Goal: Information Seeking & Learning: Check status

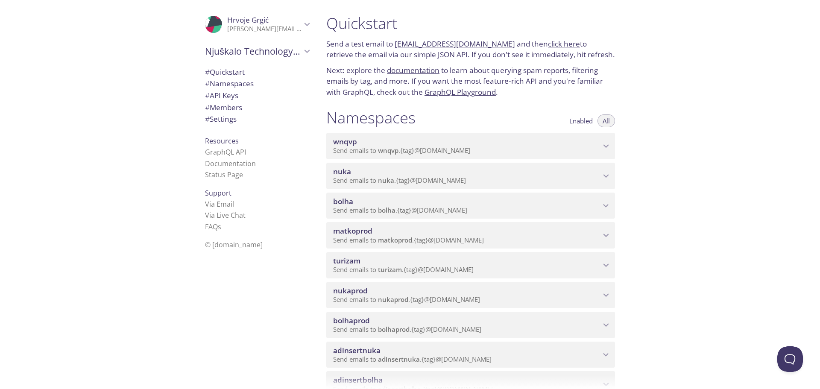
click at [607, 292] on icon "nukaprod namespace" at bounding box center [606, 295] width 11 height 11
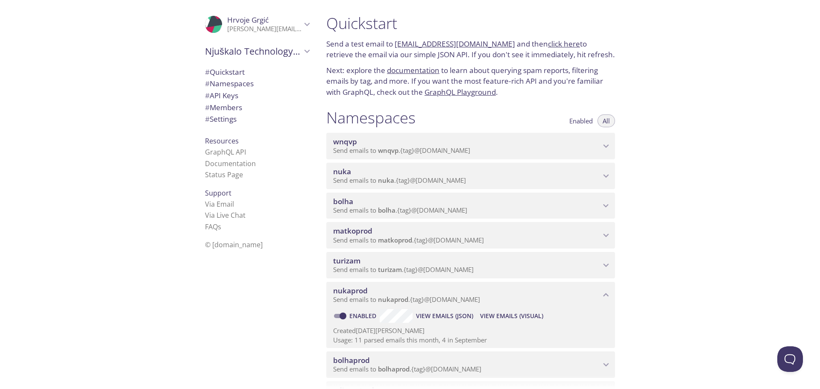
click at [516, 318] on span "View Emails (Visual)" at bounding box center [511, 316] width 63 height 10
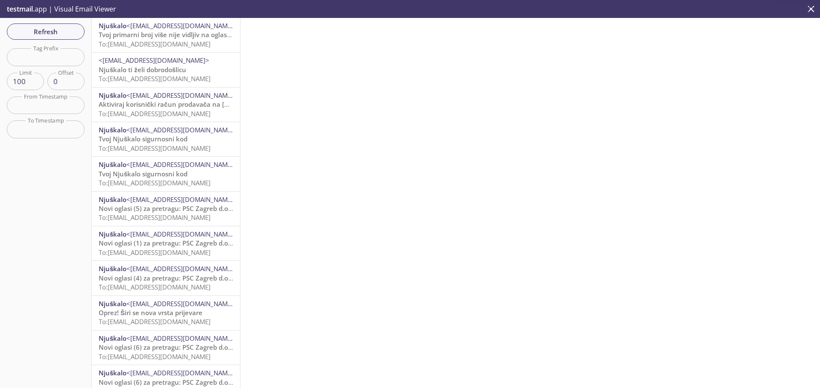
click at [155, 28] on span "<[EMAIL_ADDRESS][DOMAIN_NAME]>" at bounding box center [181, 25] width 111 height 9
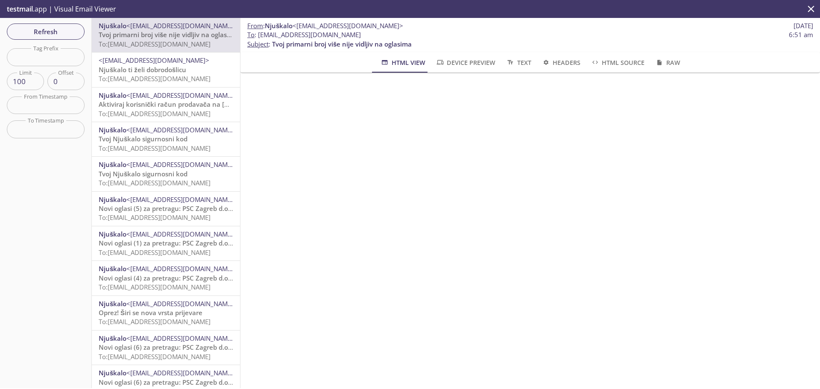
click at [153, 64] on span "<[EMAIL_ADDRESS][DOMAIN_NAME]>" at bounding box center [154, 60] width 111 height 9
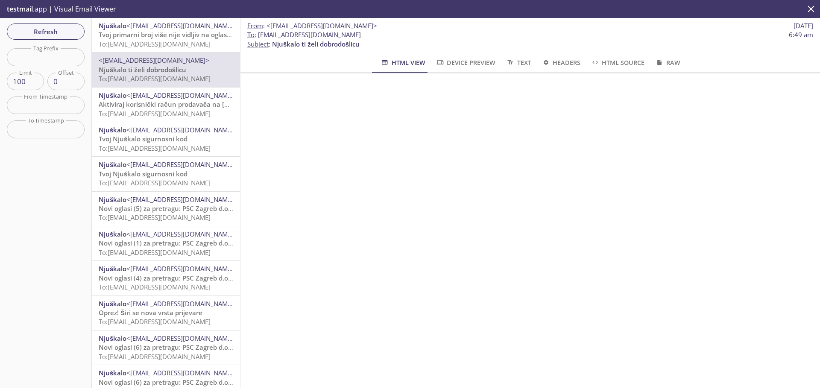
click at [164, 107] on span "Aktiviraj korisnički račun prodavača na [GEOGRAPHIC_DATA]" at bounding box center [193, 104] width 188 height 9
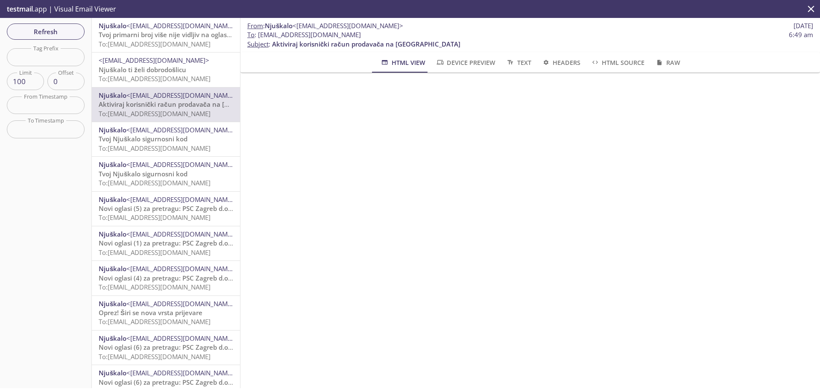
click at [163, 133] on span "<[EMAIL_ADDRESS][DOMAIN_NAME]>" at bounding box center [181, 130] width 111 height 9
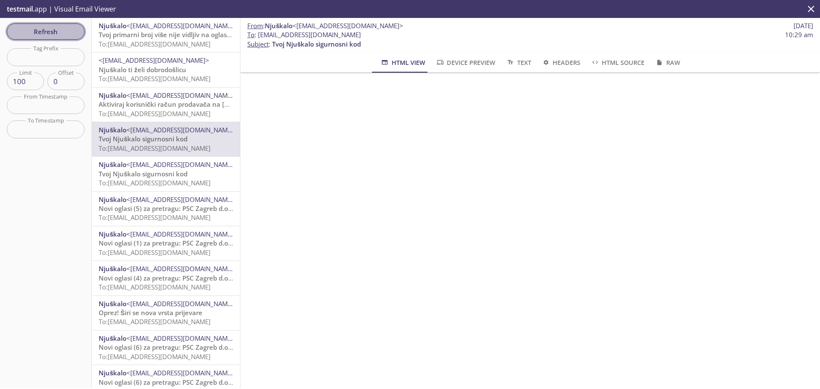
click at [58, 30] on span "Refresh" at bounding box center [46, 31] width 64 height 11
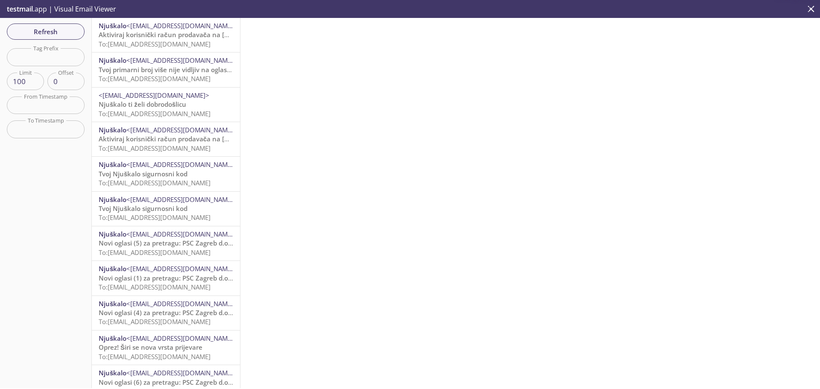
click at [141, 39] on span "Aktiviraj korisnički račun prodavača na [GEOGRAPHIC_DATA]" at bounding box center [193, 34] width 188 height 9
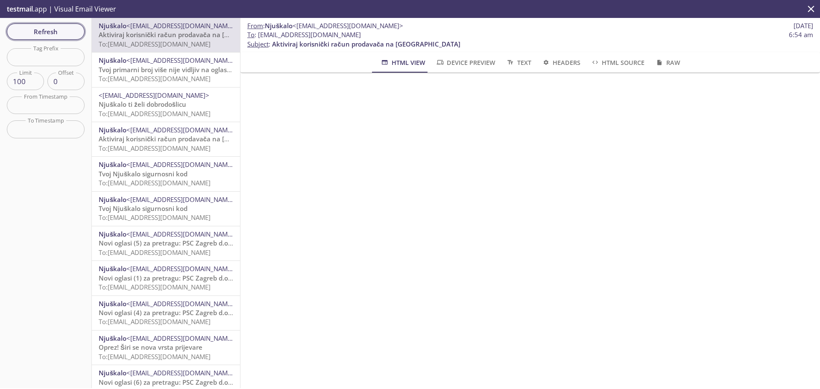
click at [62, 32] on span "Refresh" at bounding box center [46, 31] width 64 height 11
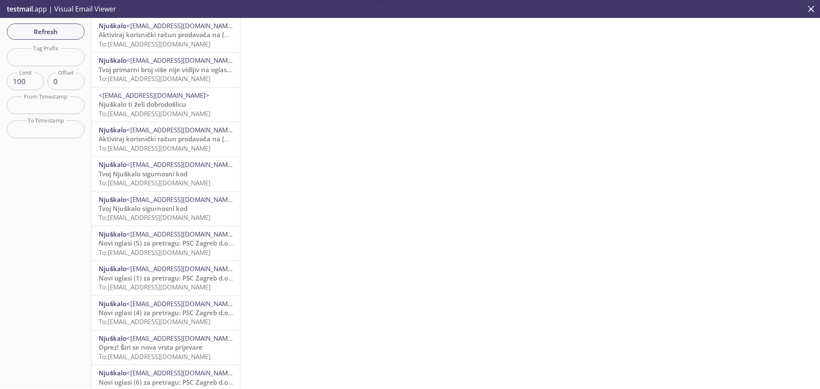
click at [163, 33] on span "Aktiviraj korisnički račun prodavača na [GEOGRAPHIC_DATA]" at bounding box center [193, 34] width 188 height 9
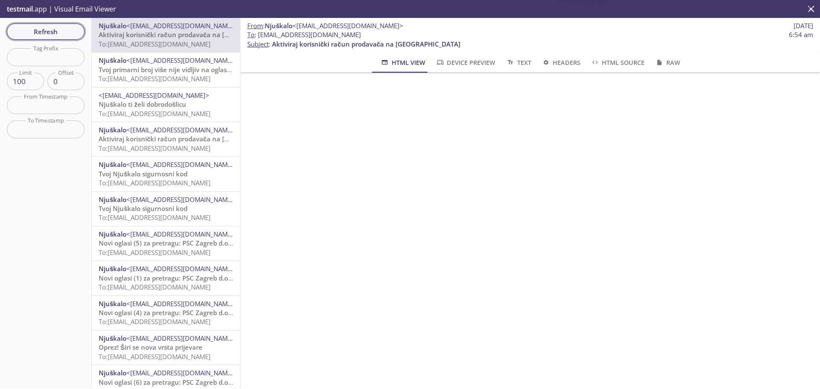
click at [57, 29] on span "Refresh" at bounding box center [46, 31] width 64 height 11
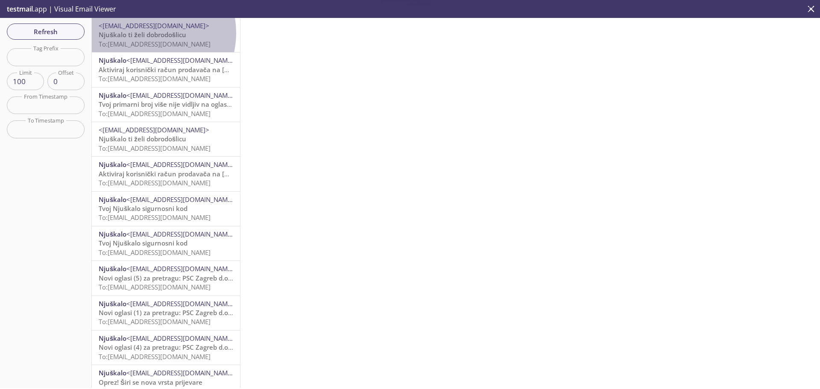
click at [145, 33] on span "Njuškalo ti želi dobrodošlicu" at bounding box center [143, 34] width 88 height 9
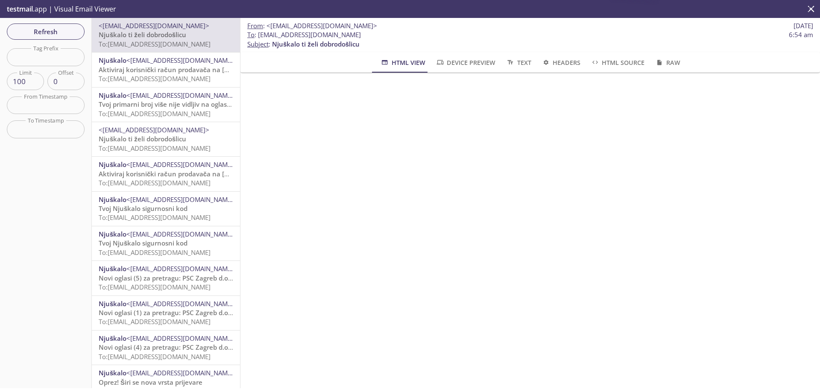
click at [141, 73] on span "Aktiviraj korisnički račun prodavača na [GEOGRAPHIC_DATA]" at bounding box center [193, 69] width 188 height 9
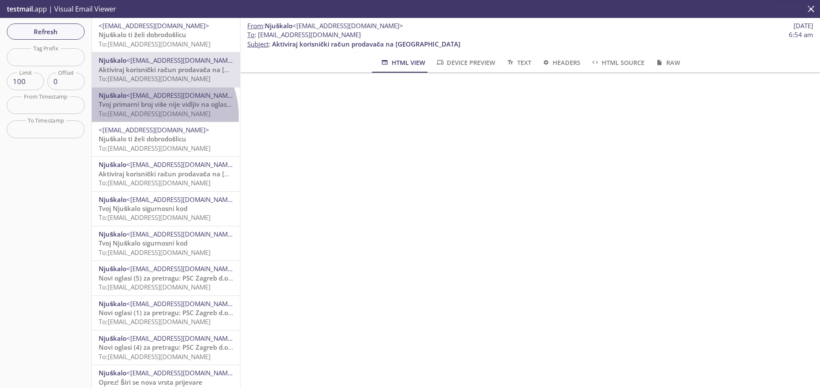
click at [153, 116] on span "To: [EMAIL_ADDRESS][DOMAIN_NAME]" at bounding box center [155, 113] width 112 height 9
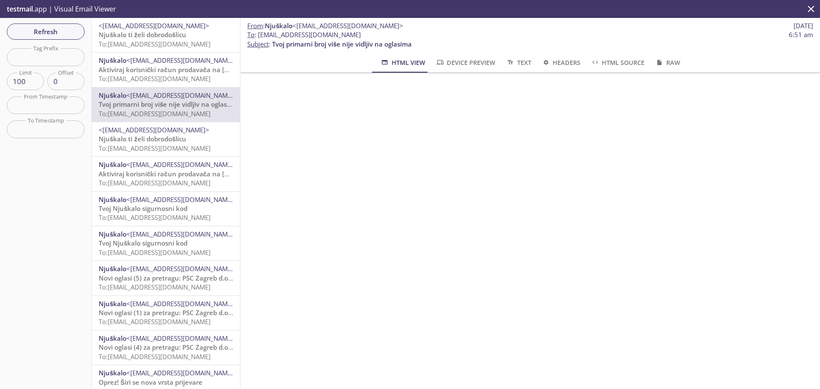
click at [143, 147] on span "To: [EMAIL_ADDRESS][DOMAIN_NAME]" at bounding box center [155, 148] width 112 height 9
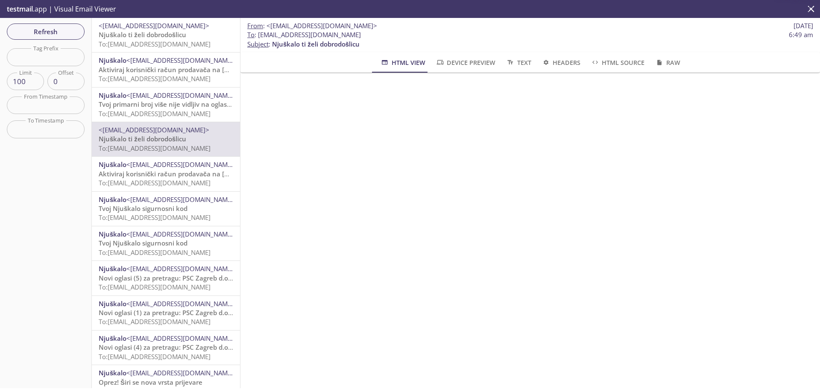
click at [141, 174] on span "Aktiviraj korisnički račun prodavača na [GEOGRAPHIC_DATA]" at bounding box center [193, 174] width 188 height 9
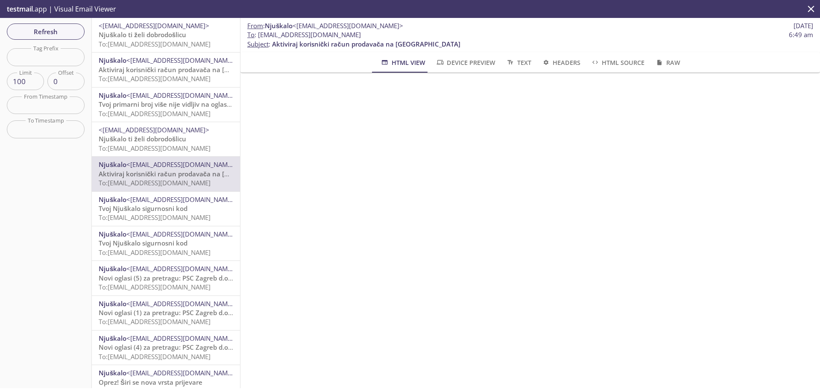
click at [150, 37] on span "Njuškalo ti želi dobrodošlicu" at bounding box center [143, 34] width 88 height 9
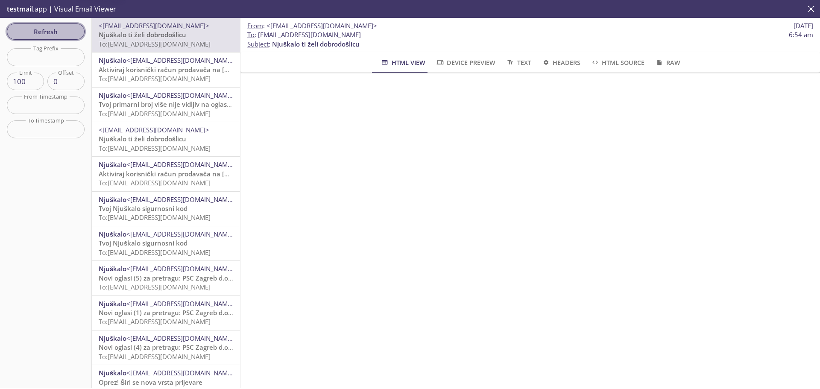
click at [45, 26] on span "Refresh" at bounding box center [46, 31] width 64 height 11
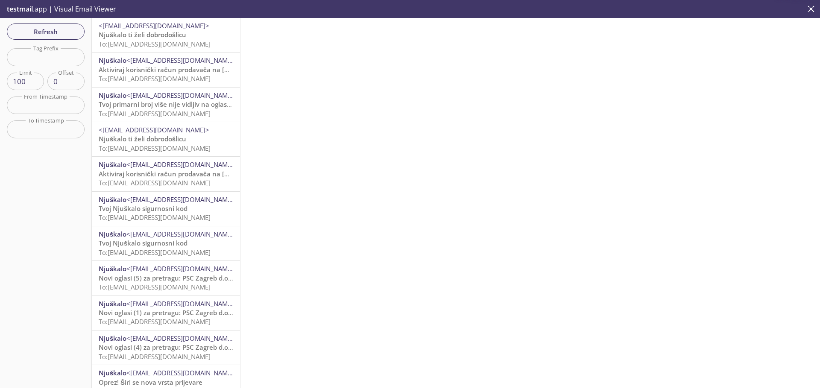
click at [164, 32] on span "Njuškalo ti želi dobrodošlicu" at bounding box center [143, 34] width 88 height 9
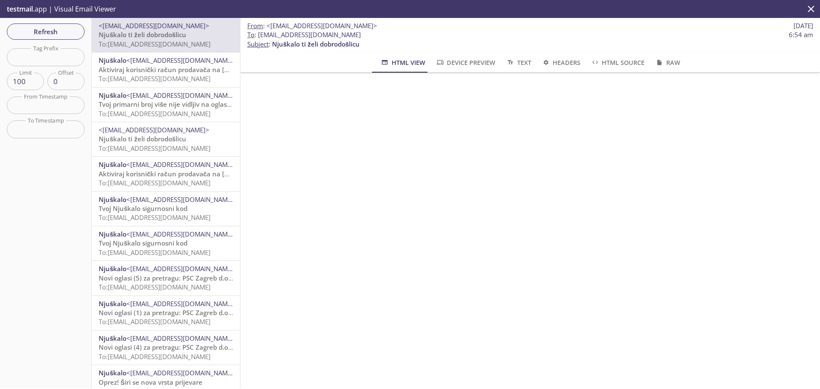
click at [65, 32] on span "Refresh" at bounding box center [46, 31] width 64 height 11
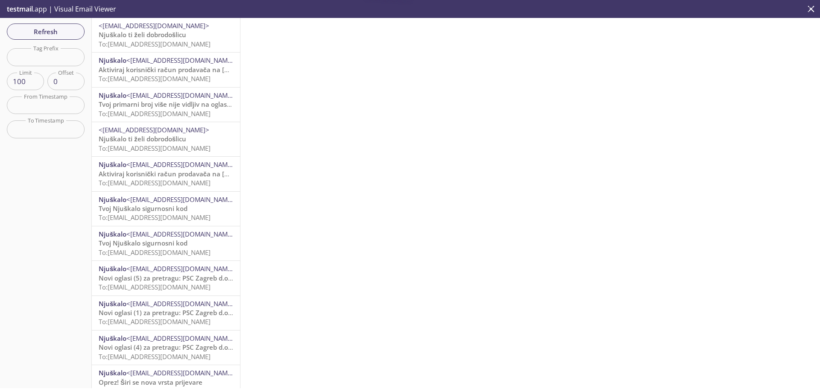
click at [160, 35] on span "Njuškalo ti želi dobrodošlicu" at bounding box center [143, 34] width 88 height 9
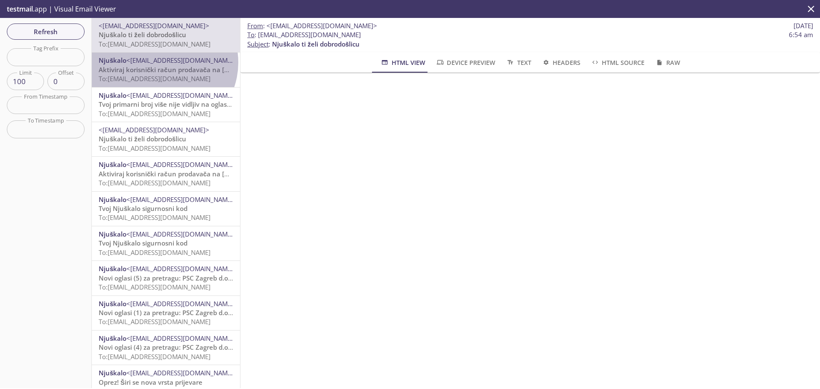
click at [162, 62] on span "<[EMAIL_ADDRESS][DOMAIN_NAME]>" at bounding box center [181, 60] width 111 height 9
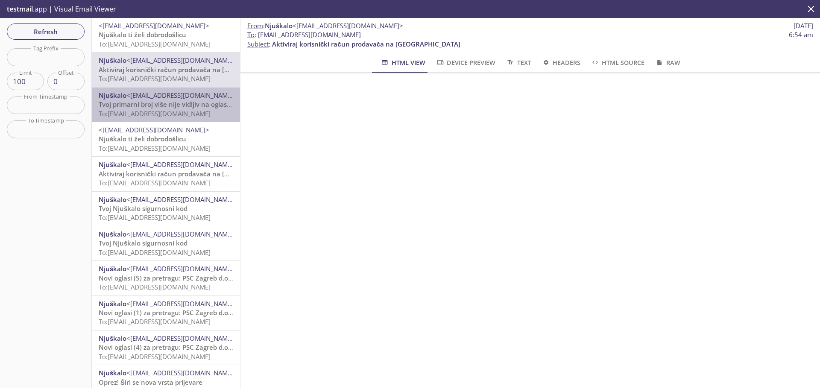
click at [167, 106] on span "Tvoj primarni broj više nije vidljiv na oglasima" at bounding box center [169, 104] width 140 height 9
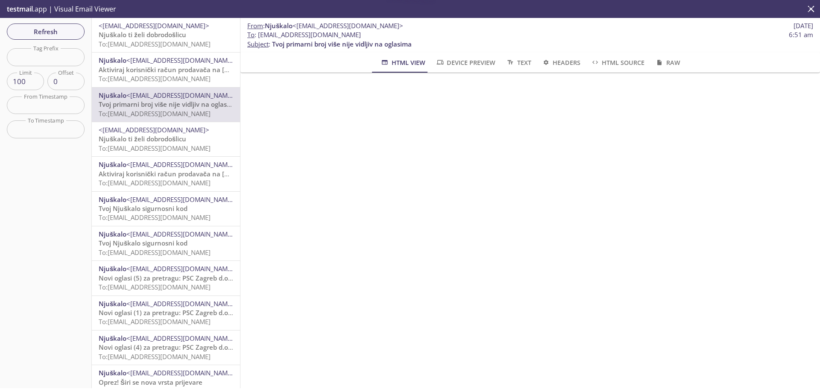
click at [165, 33] on span "Njuškalo ti želi dobrodošlicu" at bounding box center [143, 34] width 88 height 9
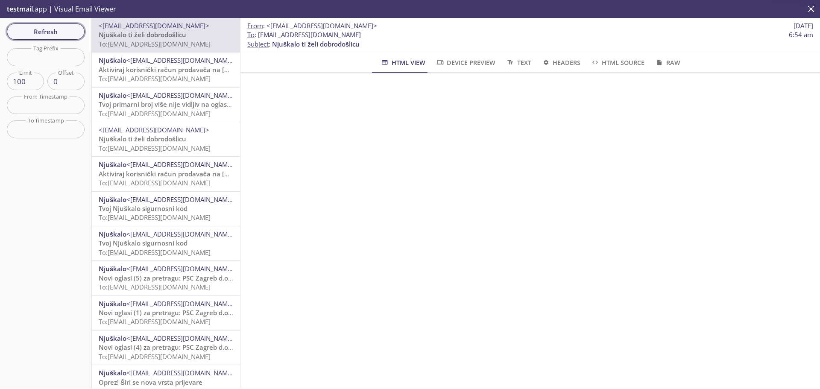
click at [55, 32] on span "Refresh" at bounding box center [46, 31] width 64 height 11
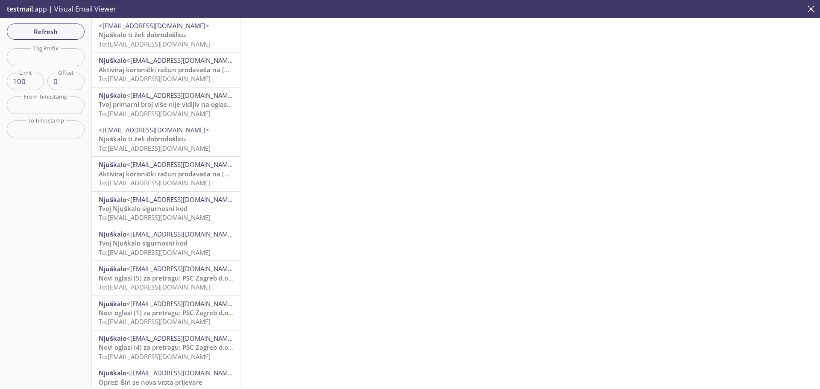
click at [150, 34] on span "Njuškalo ti želi dobrodošlicu" at bounding box center [143, 34] width 88 height 9
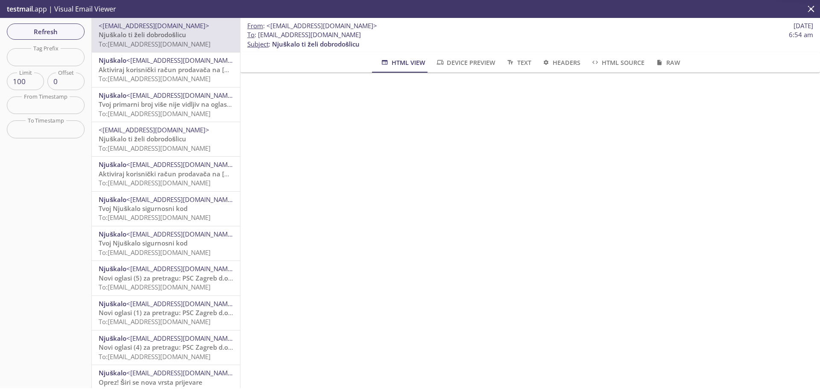
click at [183, 163] on span "<[EMAIL_ADDRESS][DOMAIN_NAME]>" at bounding box center [181, 164] width 111 height 9
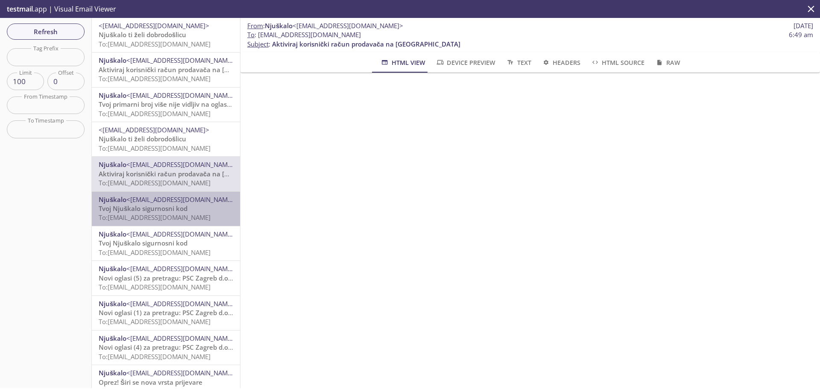
click at [179, 201] on span "<[EMAIL_ADDRESS][DOMAIN_NAME]>" at bounding box center [181, 199] width 111 height 9
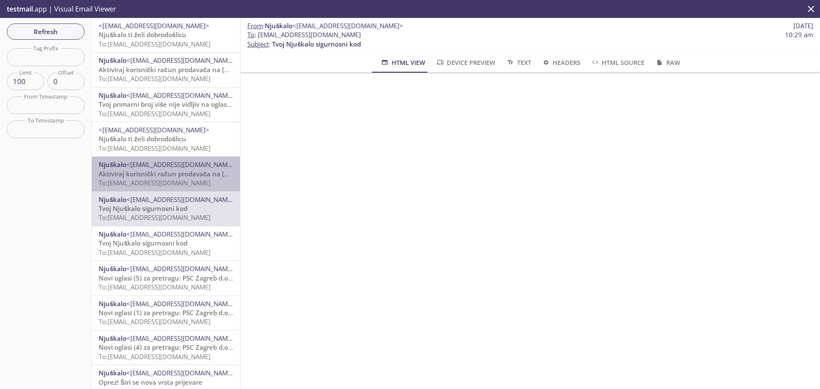
click at [179, 170] on span "Aktiviraj korisnički račun prodavača na [GEOGRAPHIC_DATA]" at bounding box center [193, 174] width 188 height 9
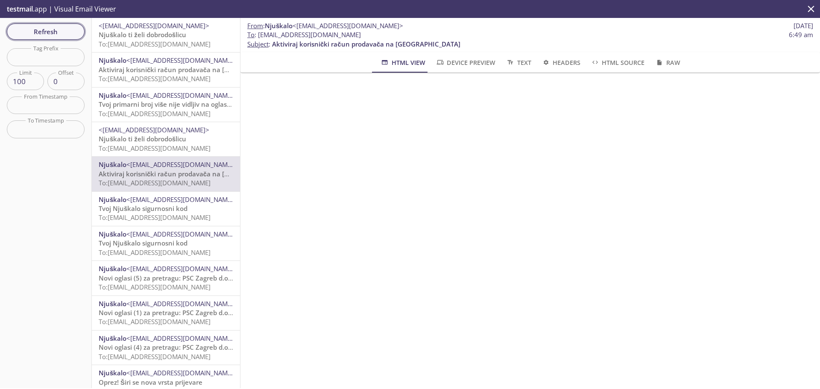
click at [53, 33] on span "Refresh" at bounding box center [46, 31] width 64 height 11
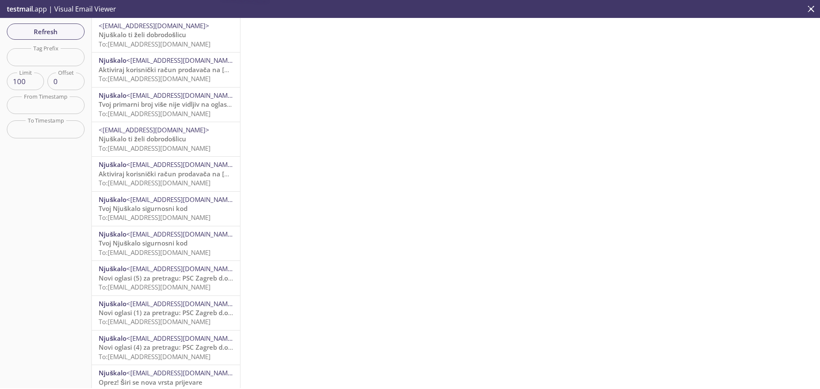
click at [161, 33] on span "Njuškalo ti želi dobrodošlicu" at bounding box center [143, 34] width 88 height 9
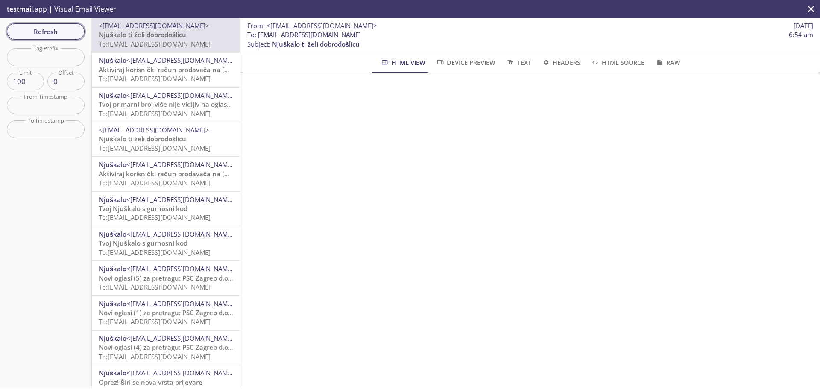
click at [42, 35] on span "Refresh" at bounding box center [46, 31] width 64 height 11
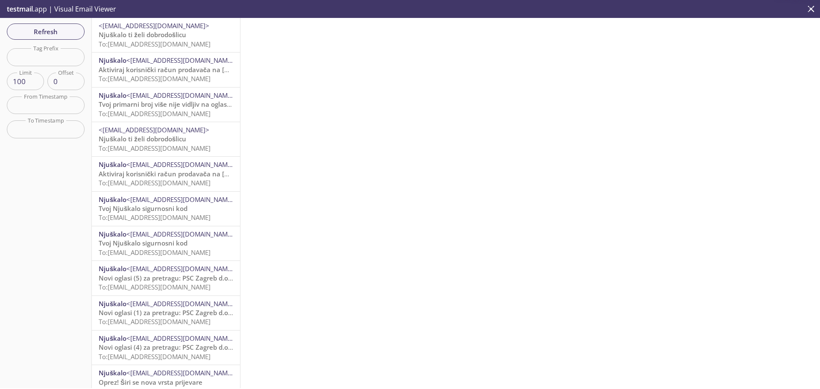
click at [116, 35] on span "Njuškalo ti želi dobrodošlicu" at bounding box center [143, 34] width 88 height 9
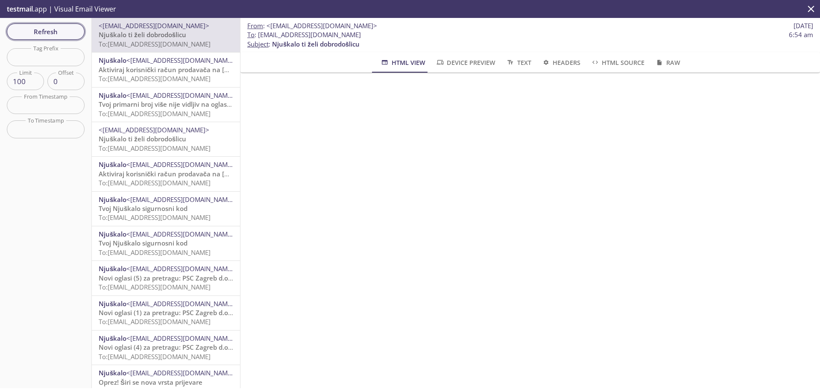
click at [28, 29] on span "Refresh" at bounding box center [46, 31] width 64 height 11
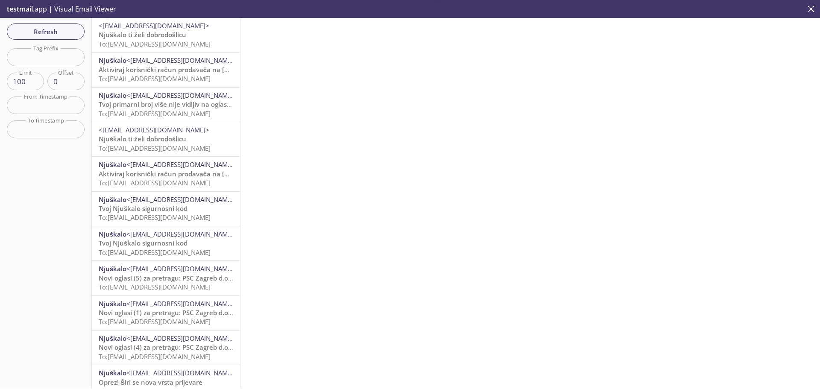
click at [161, 29] on span "<[EMAIL_ADDRESS][DOMAIN_NAME]>" at bounding box center [166, 25] width 135 height 9
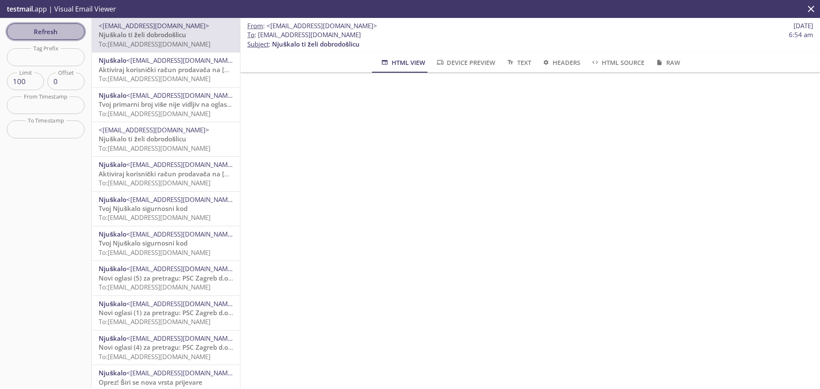
click at [51, 29] on span "Refresh" at bounding box center [46, 31] width 64 height 11
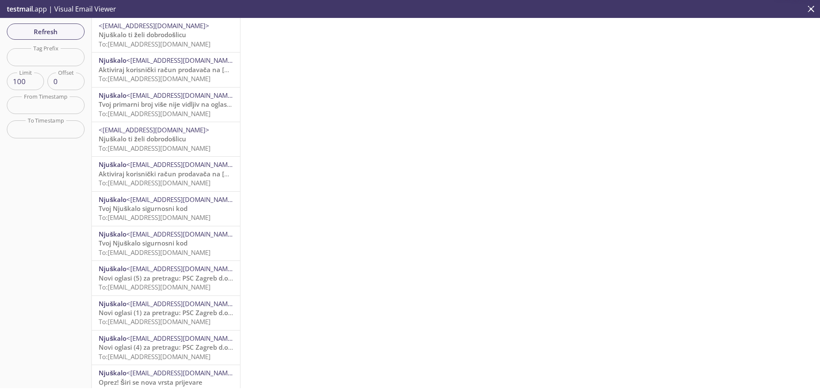
click at [158, 35] on span "Njuškalo ti želi dobrodošlicu" at bounding box center [143, 34] width 88 height 9
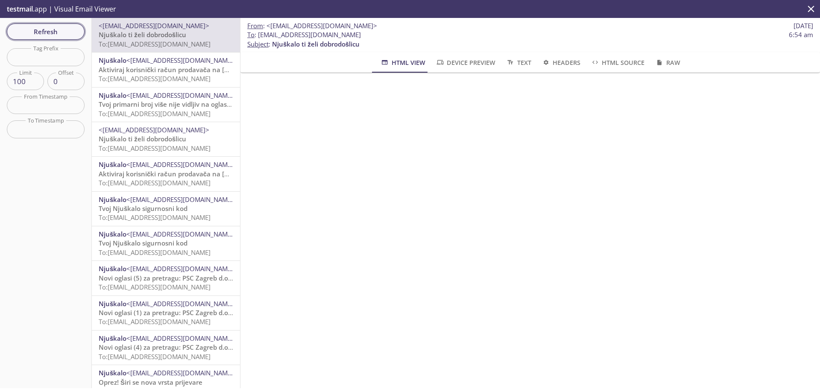
click at [40, 31] on span "Refresh" at bounding box center [46, 31] width 64 height 11
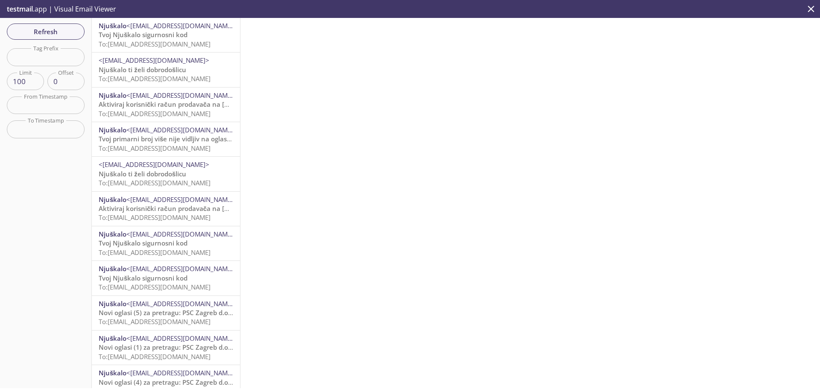
click at [164, 28] on span "<[EMAIL_ADDRESS][DOMAIN_NAME]>" at bounding box center [181, 25] width 111 height 9
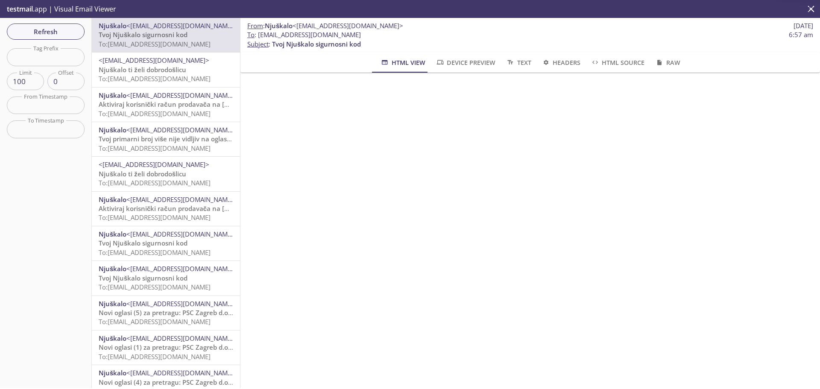
click at [170, 65] on span "Njuškalo ti želi dobrodošlicu" at bounding box center [143, 69] width 88 height 9
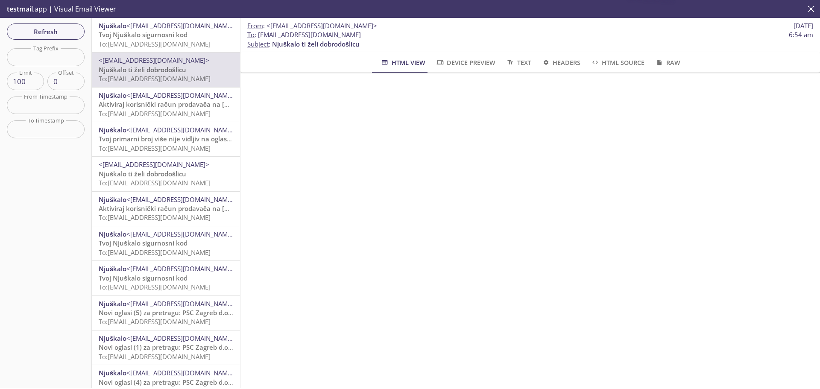
click at [164, 104] on span "Aktiviraj korisnički račun prodavača na [GEOGRAPHIC_DATA]" at bounding box center [193, 104] width 188 height 9
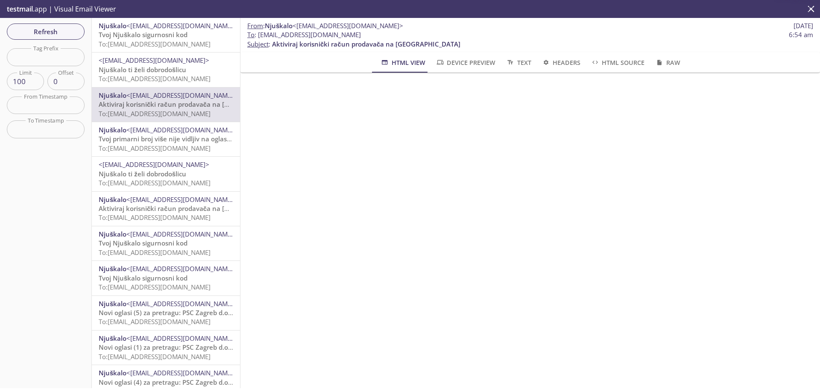
click at [159, 35] on span "Tvoj Njuškalo sigurnosni kod" at bounding box center [143, 34] width 89 height 9
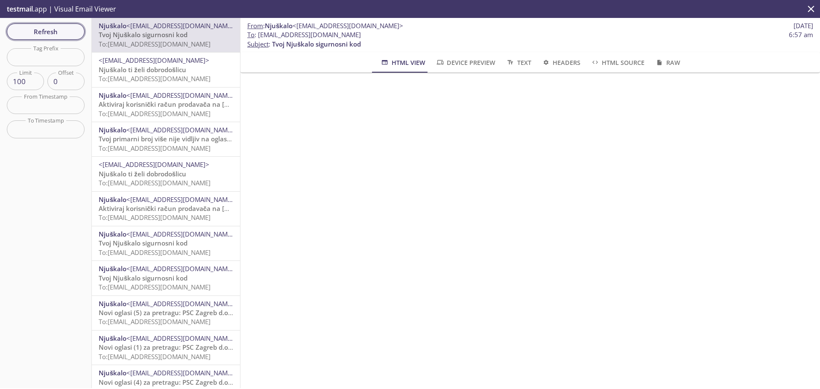
click at [47, 26] on span "Refresh" at bounding box center [46, 31] width 64 height 11
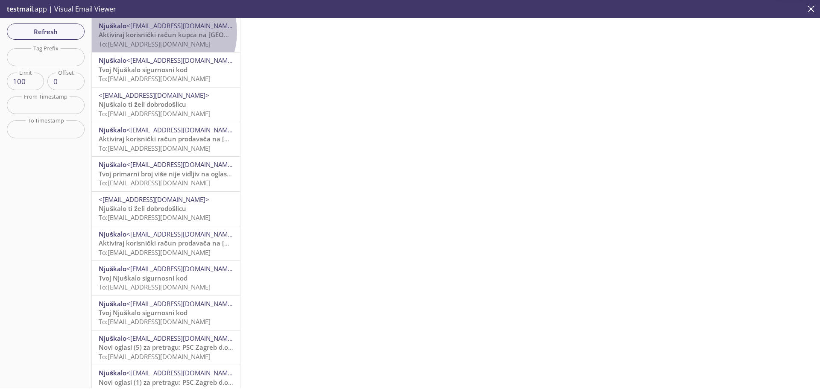
click at [161, 32] on span "Aktiviraj korisnički račun kupca na [GEOGRAPHIC_DATA]" at bounding box center [186, 34] width 175 height 9
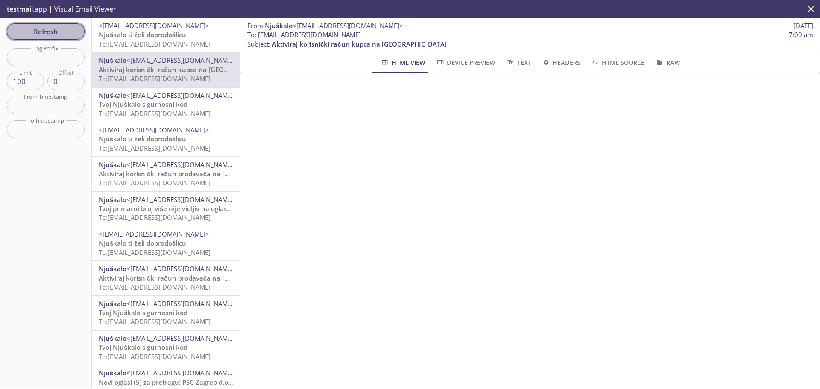
click at [50, 29] on span "Refresh" at bounding box center [46, 31] width 64 height 11
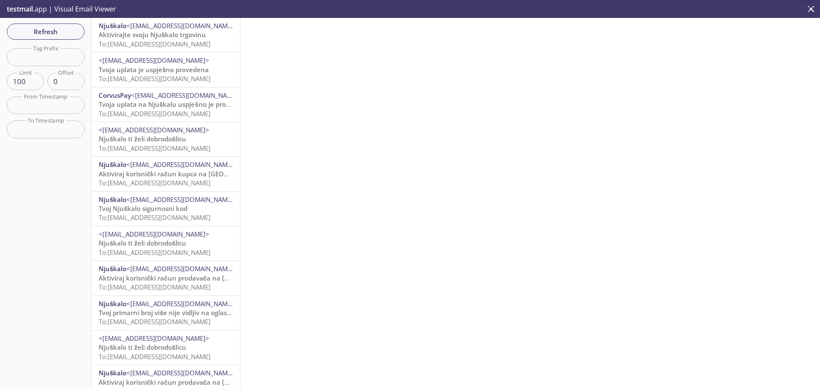
click at [168, 37] on span "Aktivirajte svoju Njuškalo trgovinu" at bounding box center [152, 34] width 107 height 9
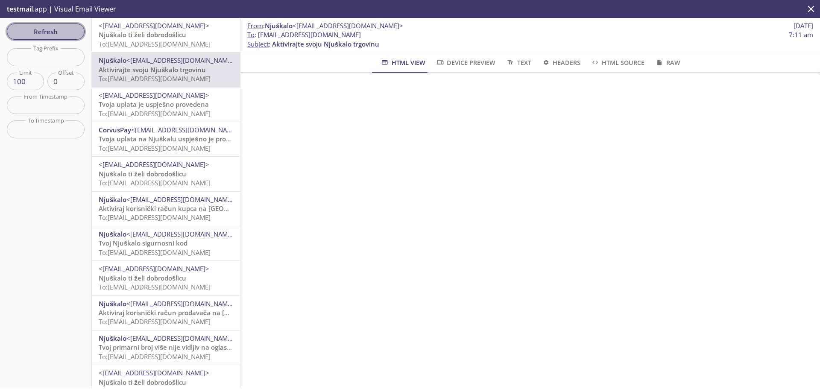
click at [60, 35] on span "Refresh" at bounding box center [46, 31] width 64 height 11
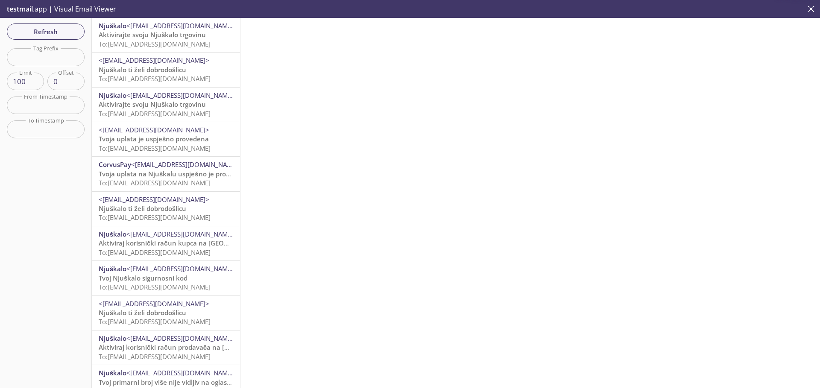
click at [163, 43] on span "To: [EMAIL_ADDRESS][DOMAIN_NAME]" at bounding box center [155, 44] width 112 height 9
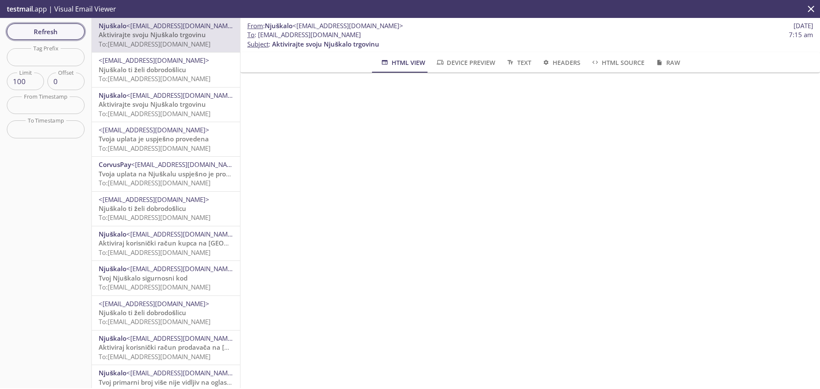
click at [57, 35] on span "Refresh" at bounding box center [46, 31] width 64 height 11
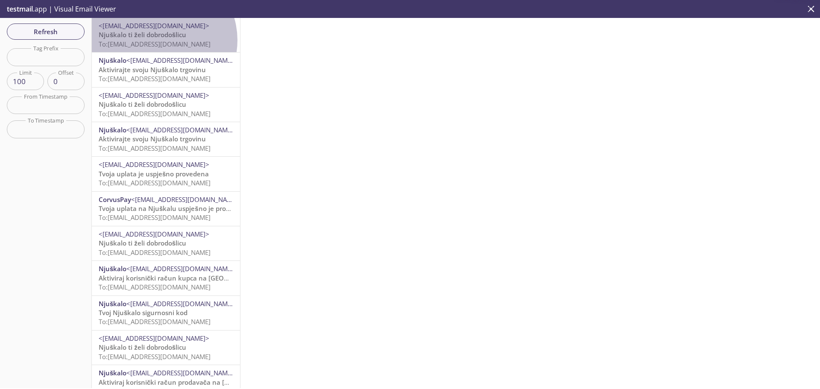
click at [159, 40] on span "To: [EMAIL_ADDRESS][DOMAIN_NAME]" at bounding box center [155, 44] width 112 height 9
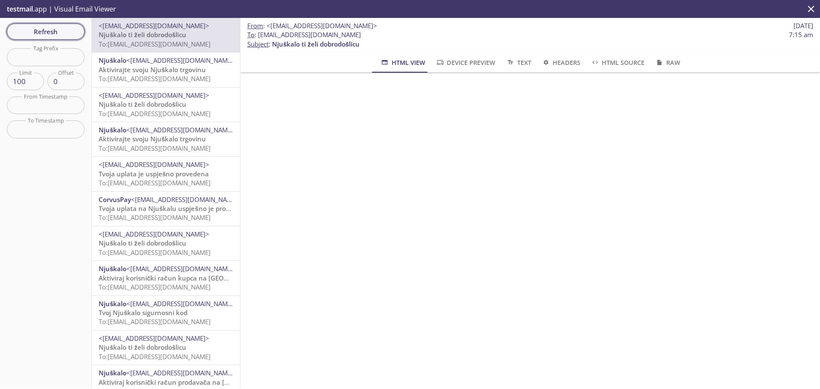
click at [52, 30] on span "Refresh" at bounding box center [46, 31] width 64 height 11
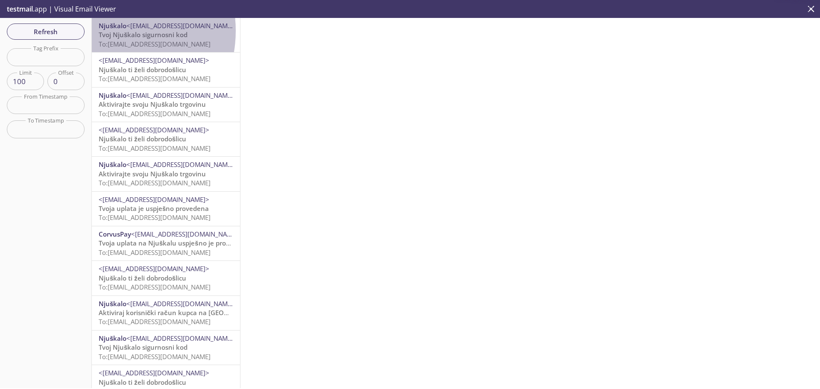
click at [106, 31] on span "Tvoj Njuškalo sigurnosni kod" at bounding box center [143, 34] width 89 height 9
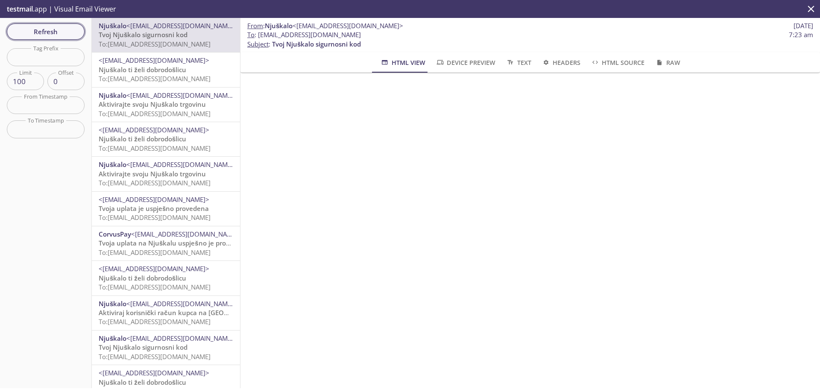
click at [64, 29] on span "Refresh" at bounding box center [46, 31] width 64 height 11
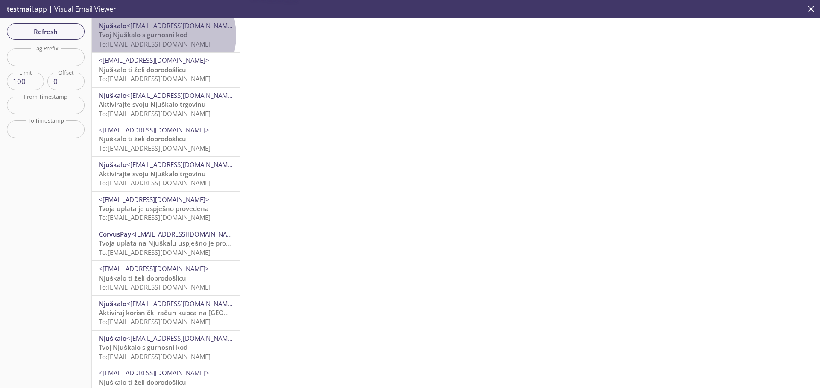
click at [158, 35] on span "Tvoj Njuškalo sigurnosni kod" at bounding box center [143, 34] width 89 height 9
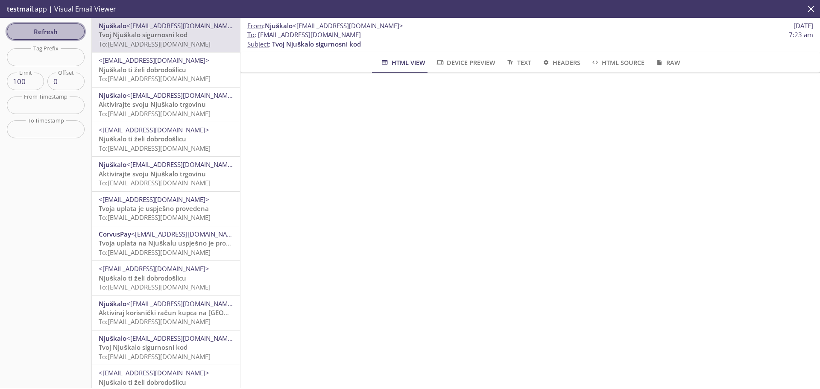
click at [72, 29] on span "Refresh" at bounding box center [46, 31] width 64 height 11
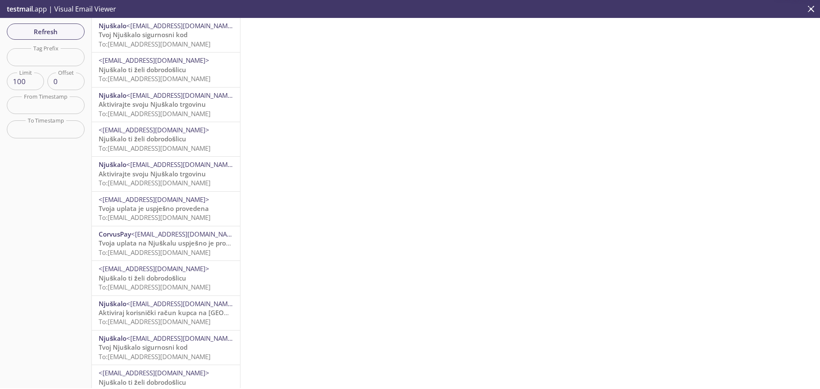
click at [159, 32] on span "Tvoj Njuškalo sigurnosni kod" at bounding box center [143, 34] width 89 height 9
